Goal: Task Accomplishment & Management: Manage account settings

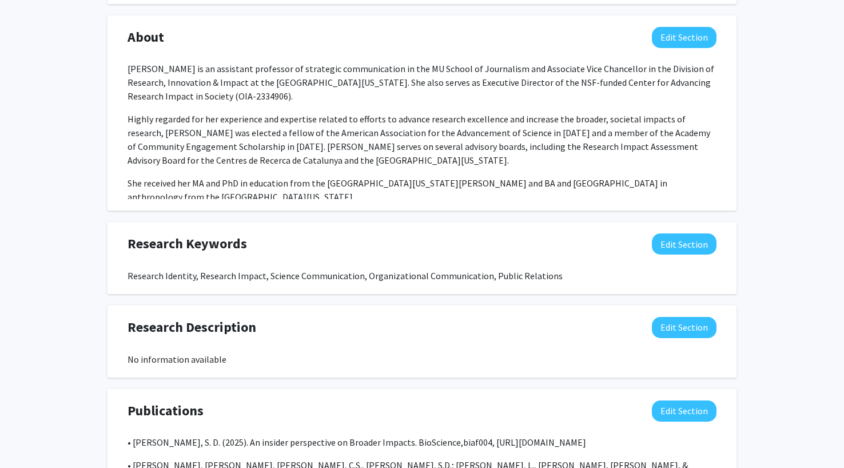
scroll to position [572, 0]
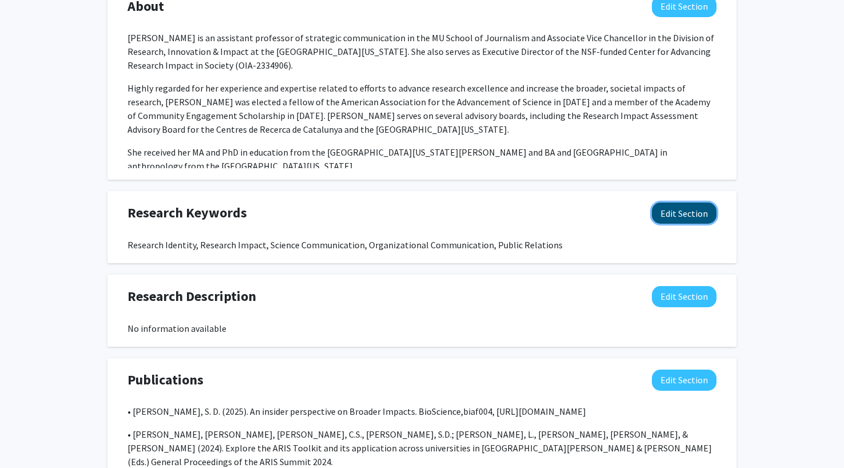
click at [676, 214] on button "Edit Section" at bounding box center [684, 212] width 65 height 21
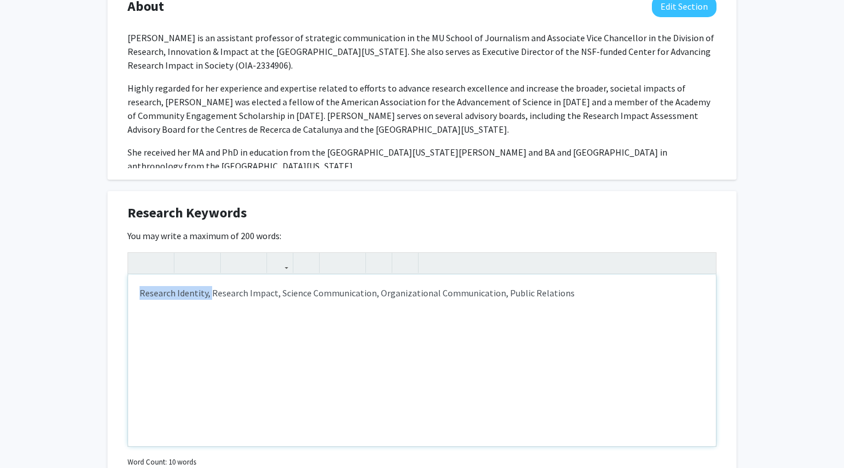
drag, startPoint x: 209, startPoint y: 297, endPoint x: 121, endPoint y: 287, distance: 88.6
click at [121, 287] on div "Research Keywords Edit Section You may write a maximum of 200 words: Research I…" at bounding box center [421, 351] width 629 height 321
type textarea "Research Impact, Science Communication, Organizational Communication, Public Re…"
click at [738, 328] on div "[PERSON_NAME] Edit Section See Public View help Title: Associate Vice Chancello…" at bounding box center [422, 243] width 844 height 1549
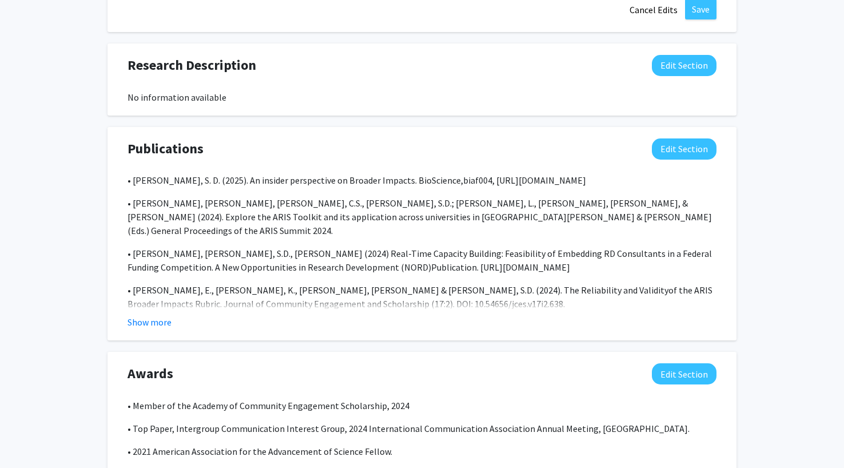
scroll to position [1075, 0]
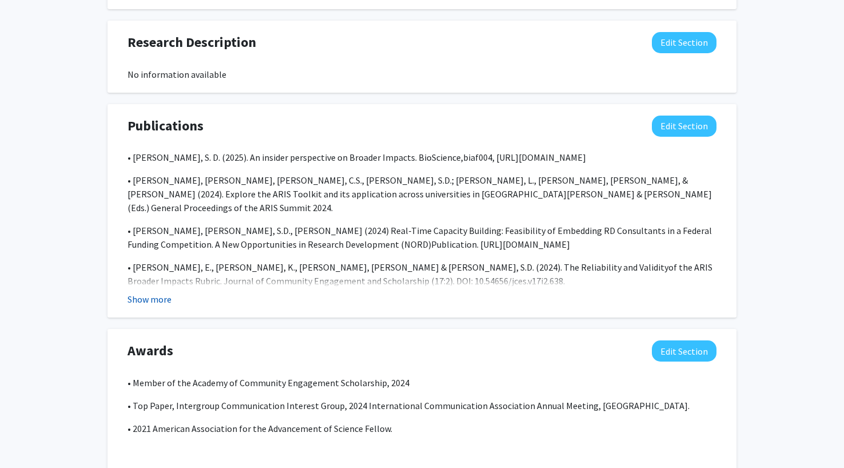
click at [153, 300] on button "Show more" at bounding box center [149, 299] width 44 height 14
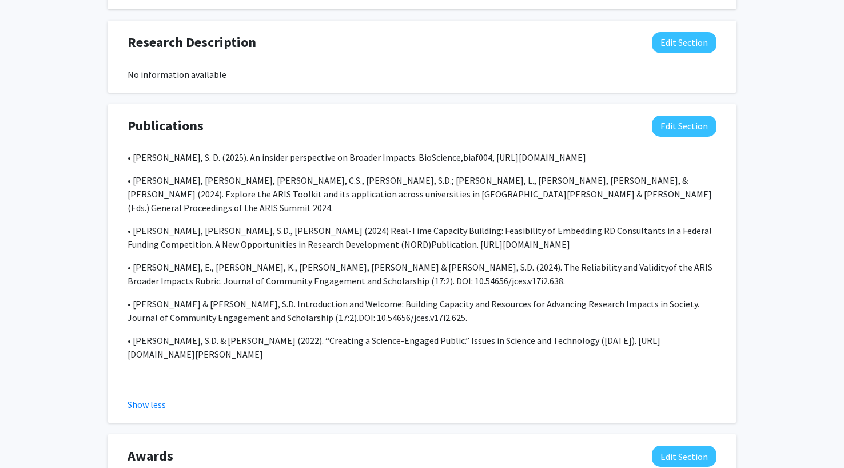
click at [280, 347] on div "• [PERSON_NAME], S. D. (2025). An insider perspective on Broader Impacts. BioSc…" at bounding box center [421, 266] width 589 height 233
click at [687, 121] on button "Edit Section" at bounding box center [684, 125] width 65 height 21
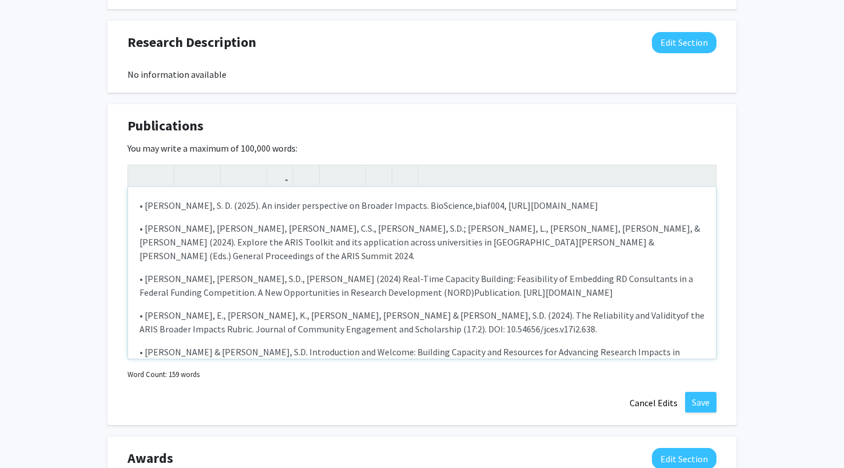
click at [507, 348] on p "• [PERSON_NAME] & [PERSON_NAME], S.D. Introduction and Welcome: Building Capaci…" at bounding box center [422, 358] width 565 height 27
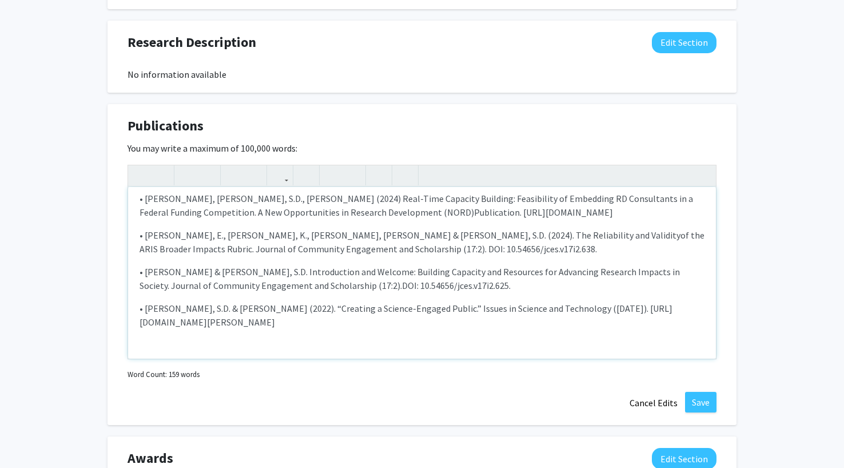
drag, startPoint x: 395, startPoint y: 311, endPoint x: 137, endPoint y: 290, distance: 258.7
click at [137, 290] on div "• [PERSON_NAME], S. D. (2025). An insider perspective on Broader Impacts. BioSc…" at bounding box center [422, 273] width 588 height 172
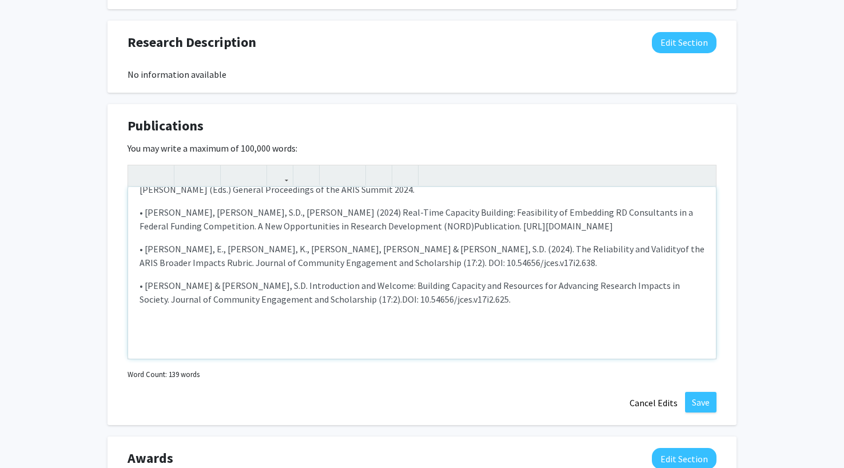
scroll to position [43, 0]
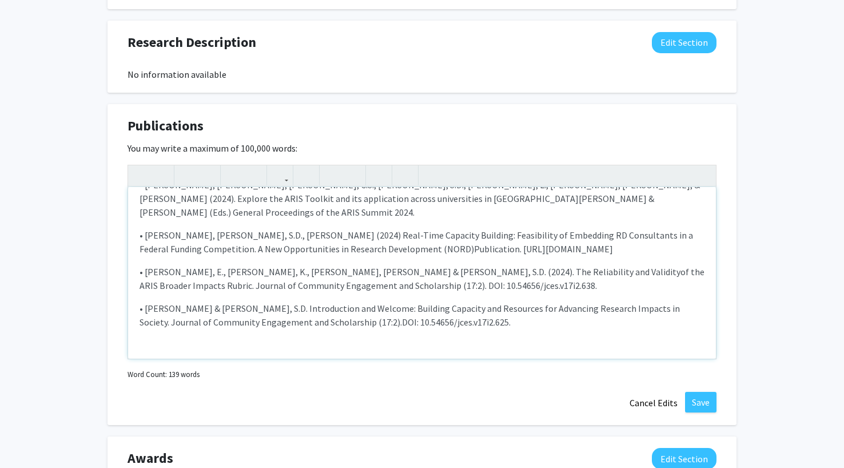
type textarea "<l>• Ipsum, D. S. (0646). Am consect adipiscinge se Doeiusm Tempori. UtlAboreet…"
click at [709, 400] on button "Save" at bounding box center [700, 402] width 31 height 21
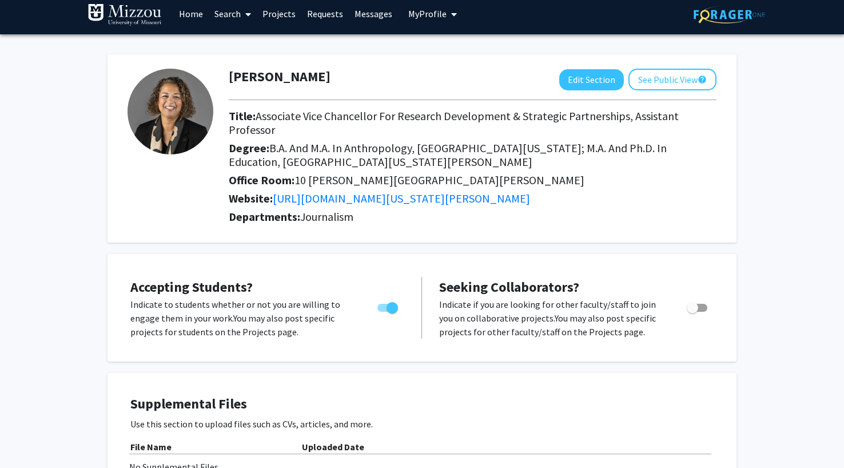
scroll to position [0, 0]
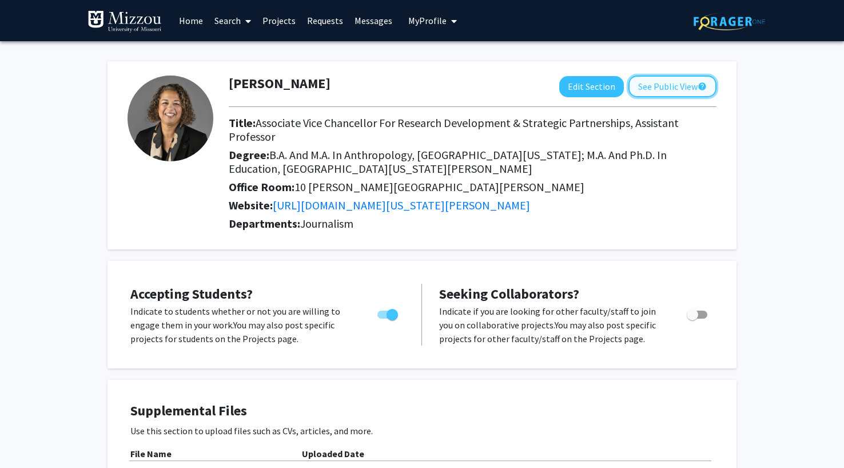
click at [686, 87] on button "See Public View help" at bounding box center [672, 86] width 88 height 22
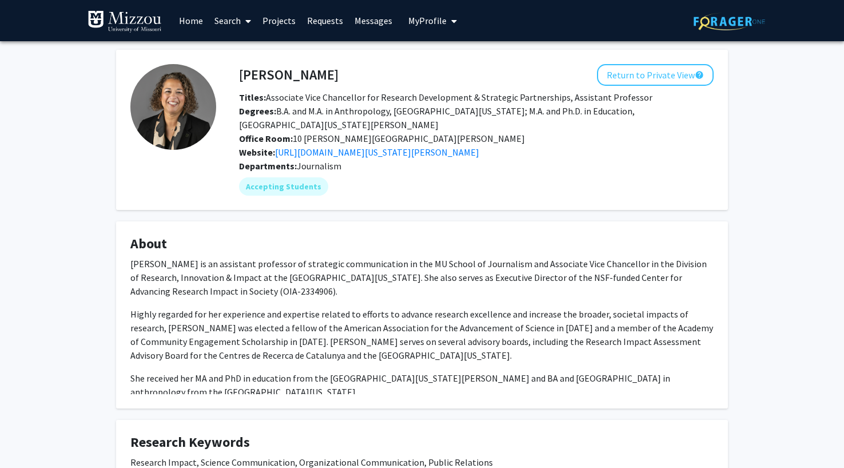
click at [789, 256] on div "[PERSON_NAME] Return to Private View help Titles: Associate Vice Chancellor for…" at bounding box center [422, 465] width 844 height 848
click at [671, 75] on button "Return to Private View help" at bounding box center [655, 75] width 117 height 22
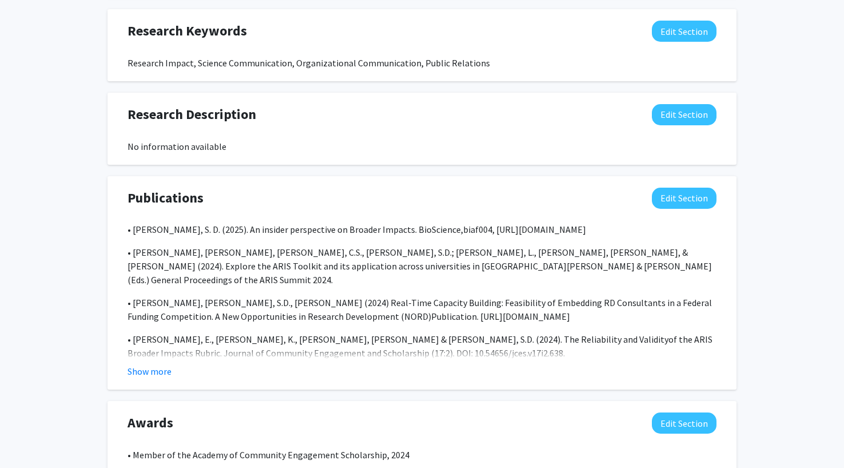
scroll to position [755, 0]
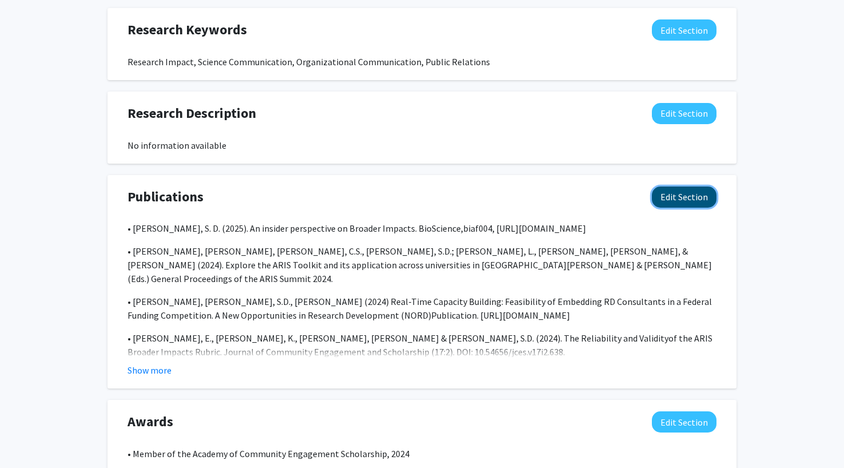
click at [697, 202] on button "Edit Section" at bounding box center [684, 196] width 65 height 21
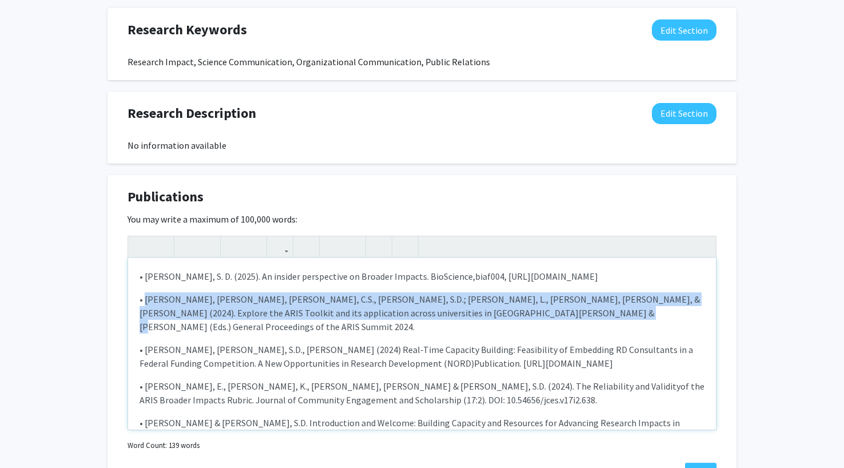
drag, startPoint x: 509, startPoint y: 314, endPoint x: 144, endPoint y: 301, distance: 366.2
click at [144, 301] on p "• [PERSON_NAME], [PERSON_NAME], [PERSON_NAME], C.S., [PERSON_NAME], S.D.; [PERS…" at bounding box center [422, 312] width 565 height 41
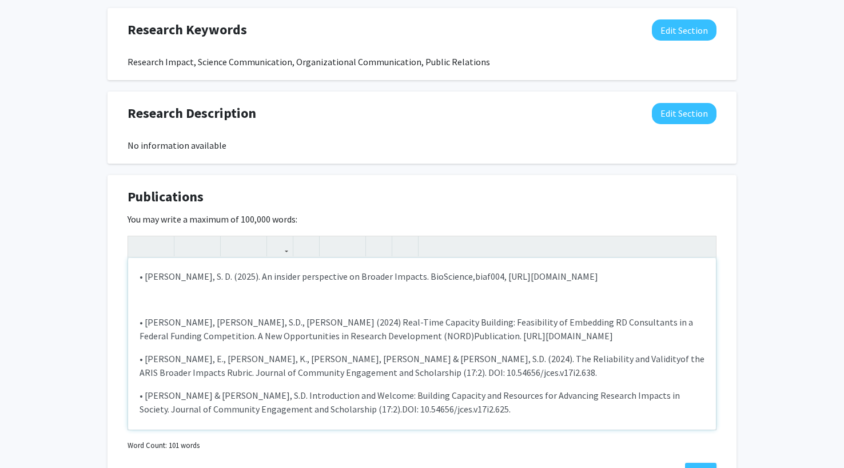
type textarea "<p>• [PERSON_NAME], S. D. (2025). An insider perspective on Broader Impacts. Bi…"
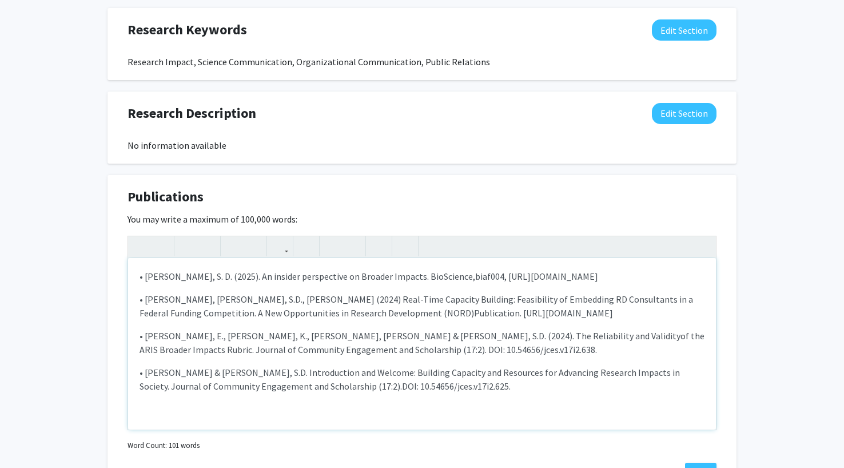
click at [730, 416] on div "Publications Edit Section You may write a maximum of 100,000 words: <p>• [PERSO…" at bounding box center [421, 335] width 629 height 321
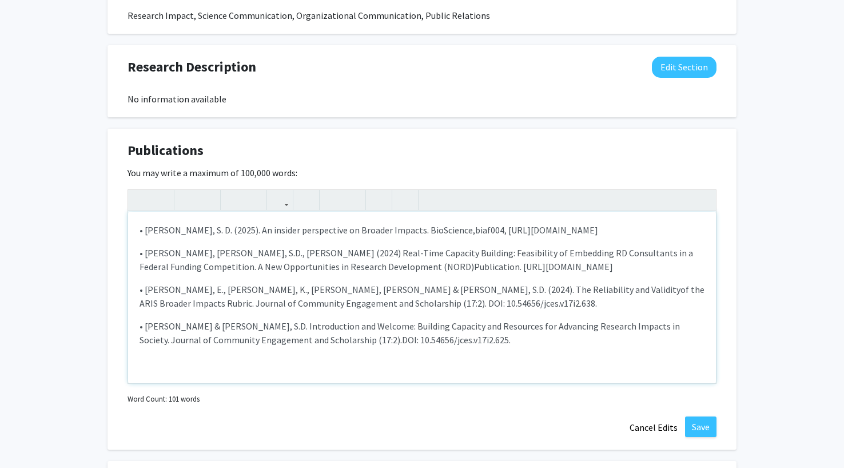
scroll to position [823, 0]
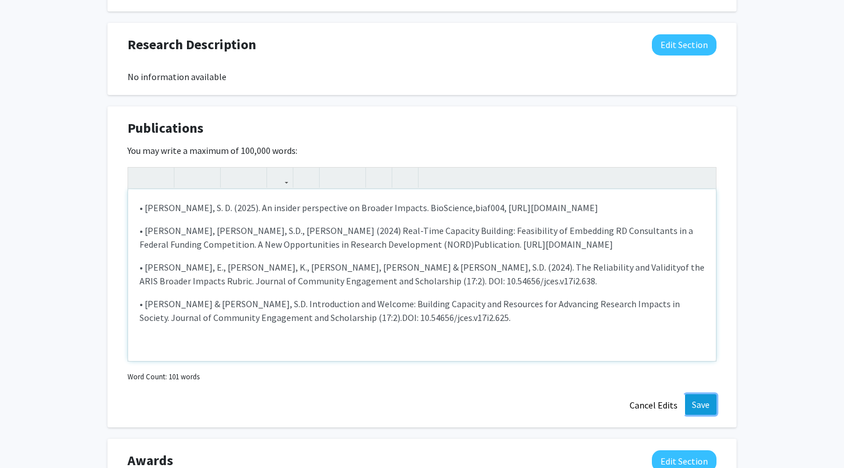
click at [699, 408] on button "Save" at bounding box center [700, 404] width 31 height 21
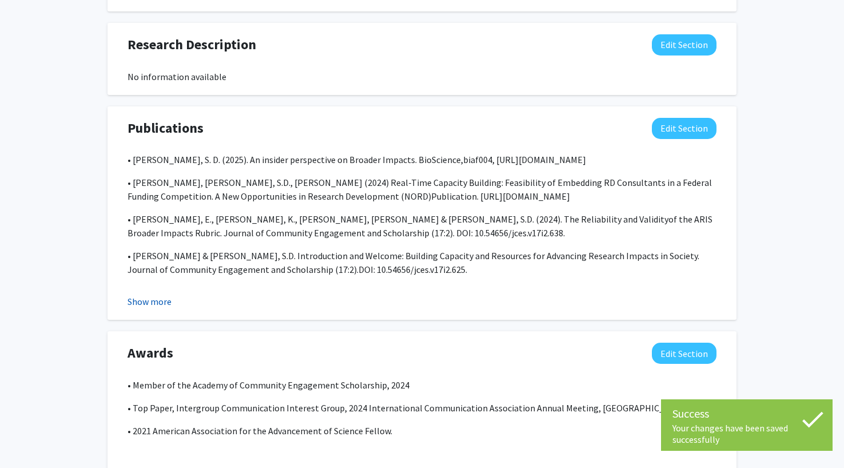
click at [142, 301] on button "Show more" at bounding box center [149, 301] width 44 height 14
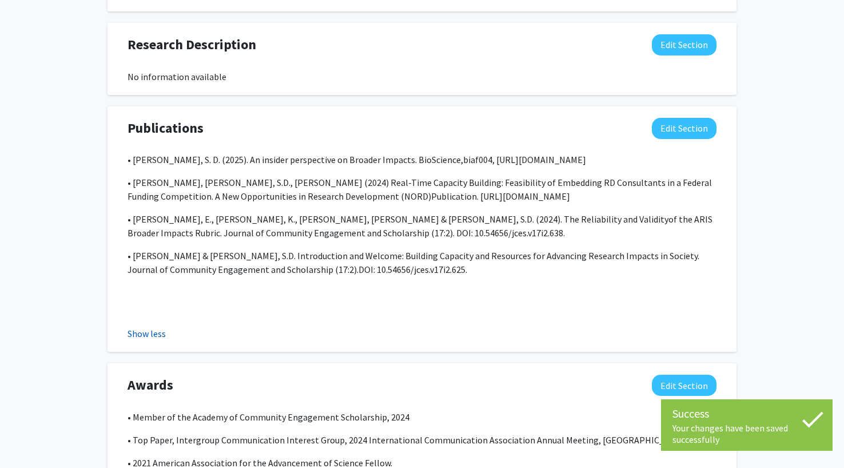
click at [152, 330] on button "Show less" at bounding box center [146, 333] width 38 height 14
